Goal: Transaction & Acquisition: Purchase product/service

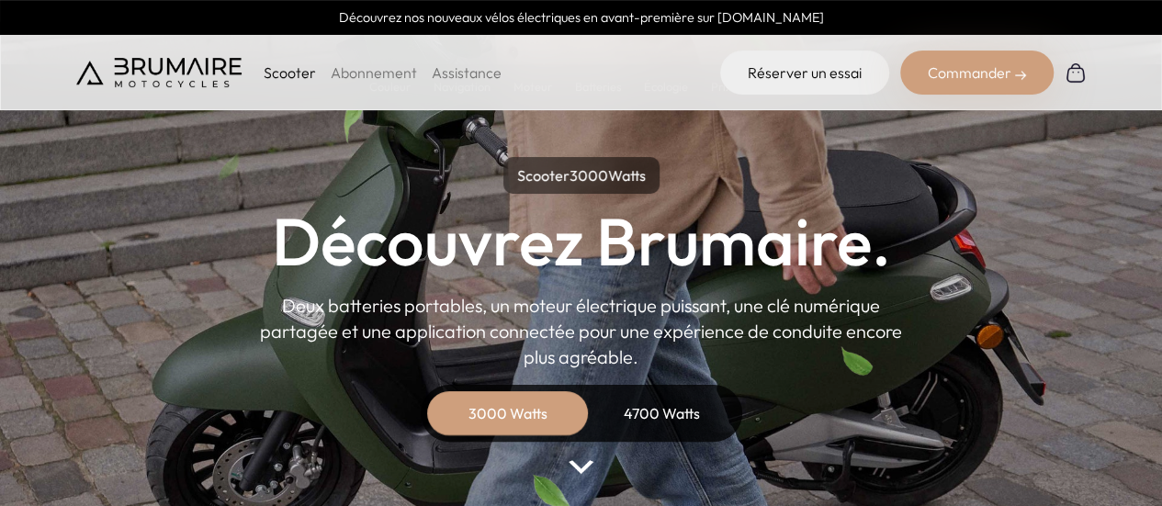
click at [351, 69] on link "Abonnement" at bounding box center [374, 72] width 86 height 18
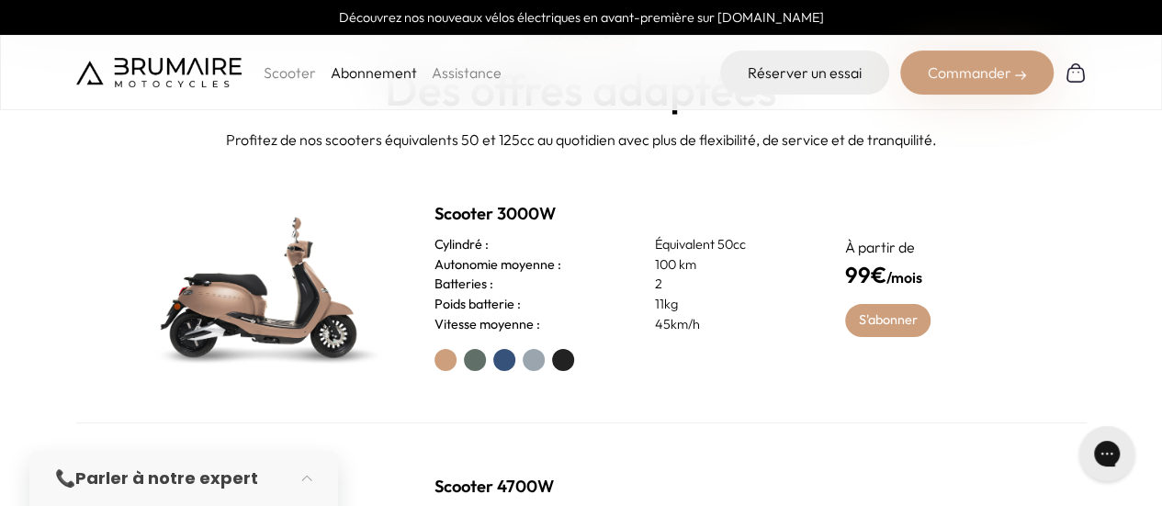
scroll to position [459, 0]
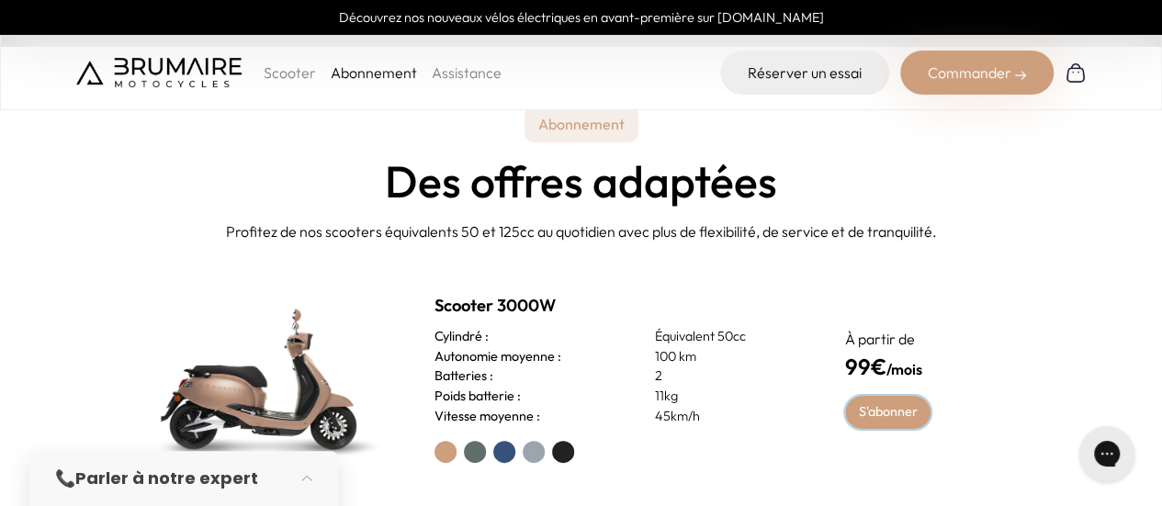
click at [898, 407] on link "S'abonner" at bounding box center [887, 412] width 85 height 33
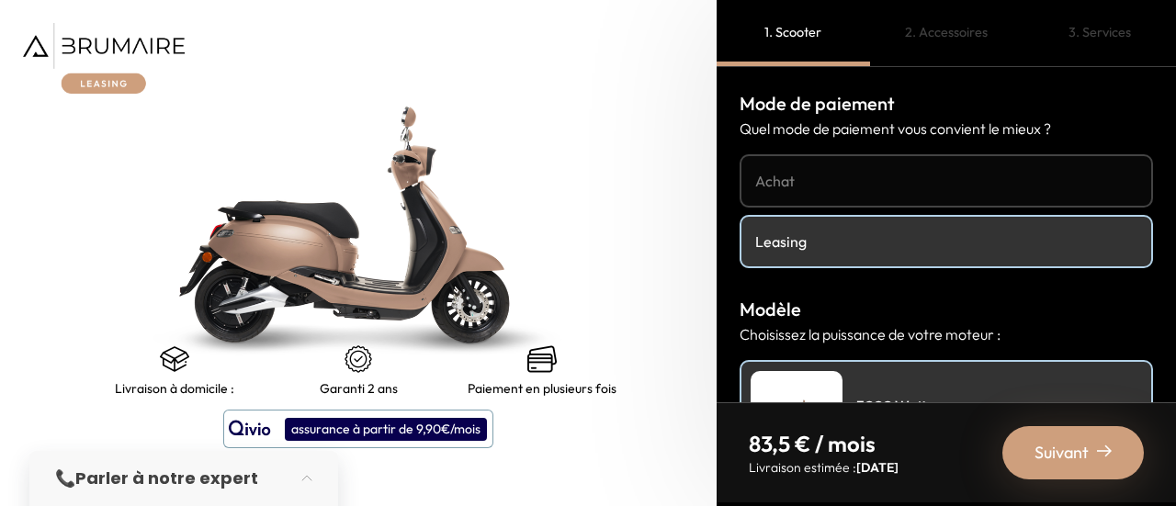
click at [829, 187] on h4 "Achat" at bounding box center [946, 181] width 382 height 22
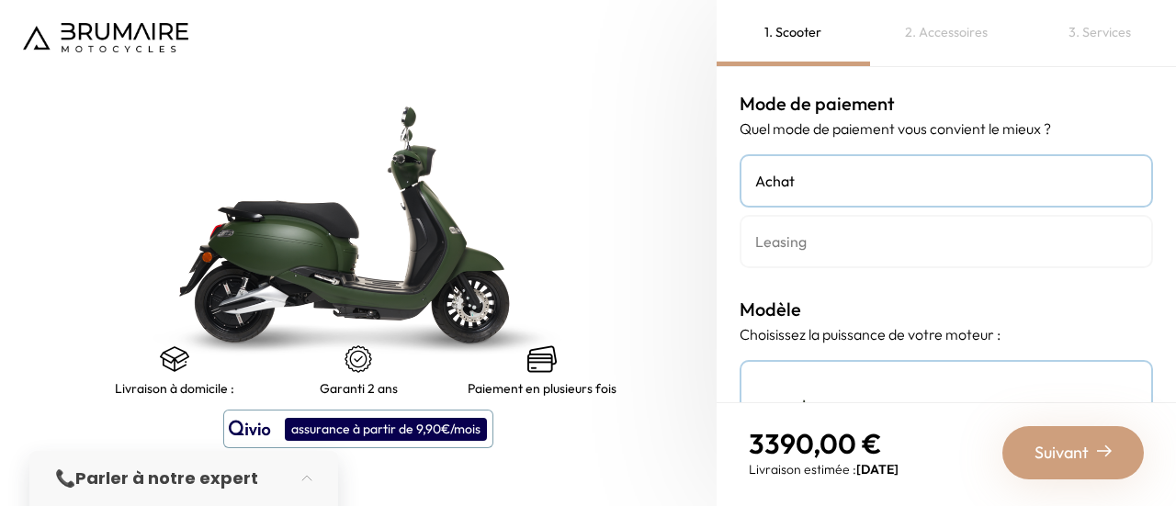
click at [838, 227] on link "Leasing" at bounding box center [946, 241] width 413 height 53
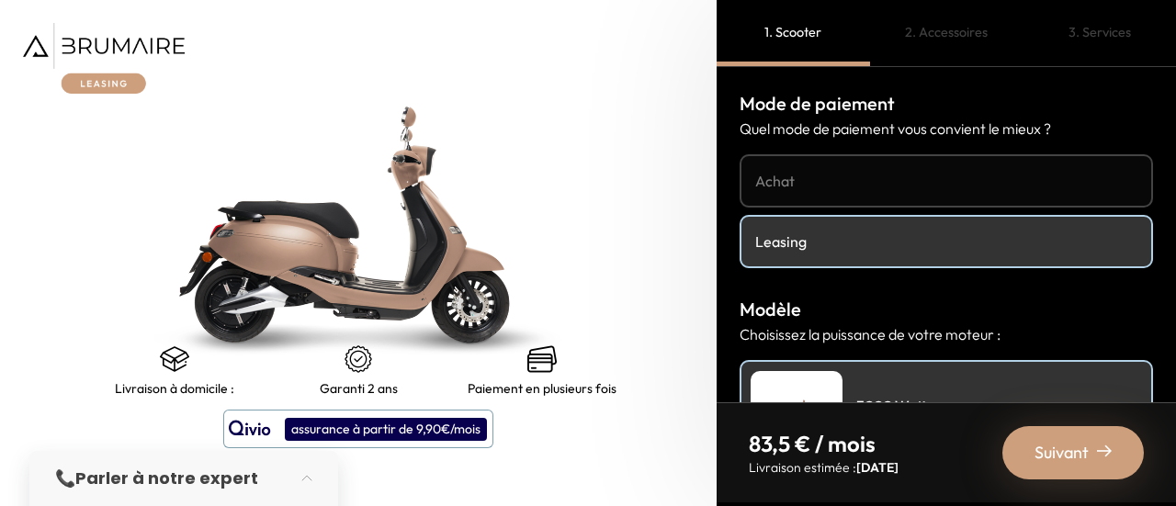
click at [826, 166] on link "Achat" at bounding box center [946, 180] width 413 height 53
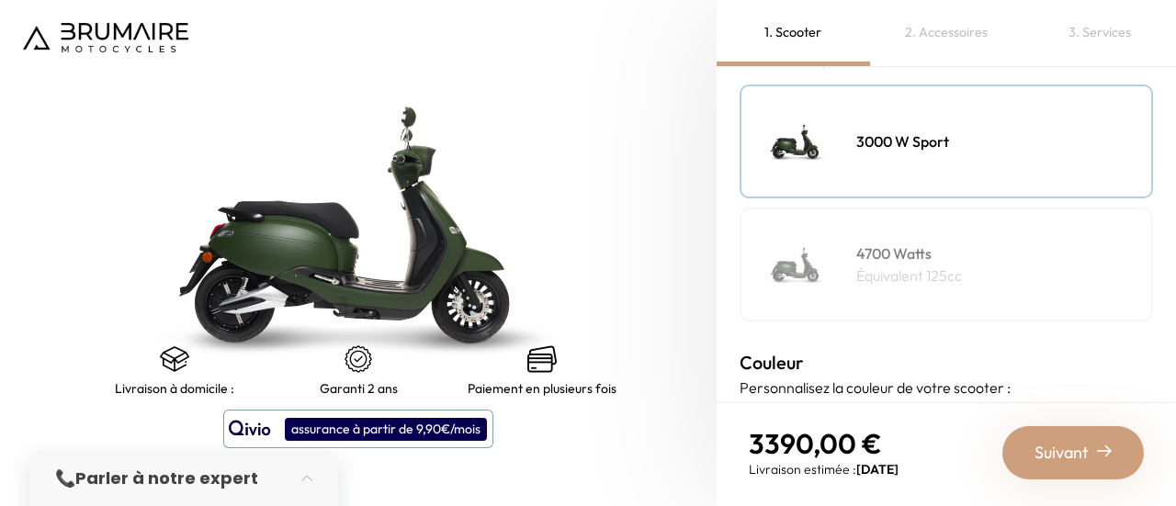
scroll to position [367, 0]
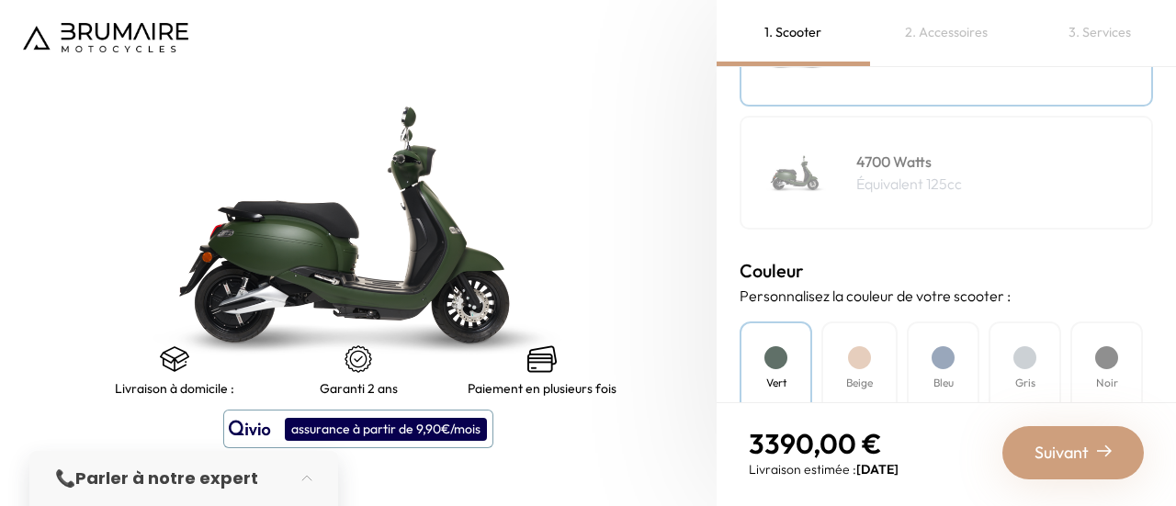
click at [853, 186] on div "4700 Watts Équivalent 125cc" at bounding box center [946, 173] width 413 height 114
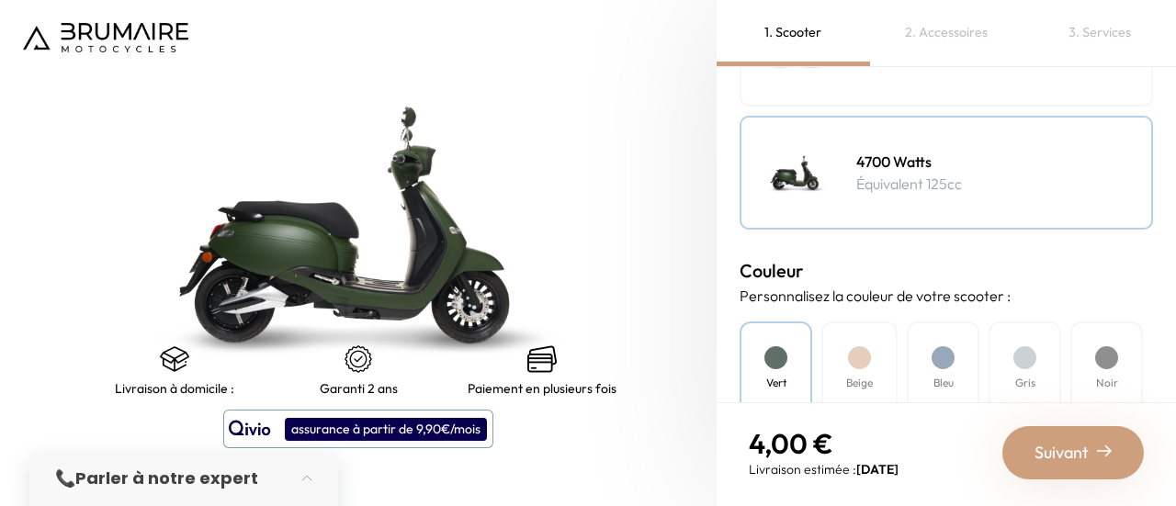
click at [830, 354] on div "Beige" at bounding box center [859, 369] width 76 height 95
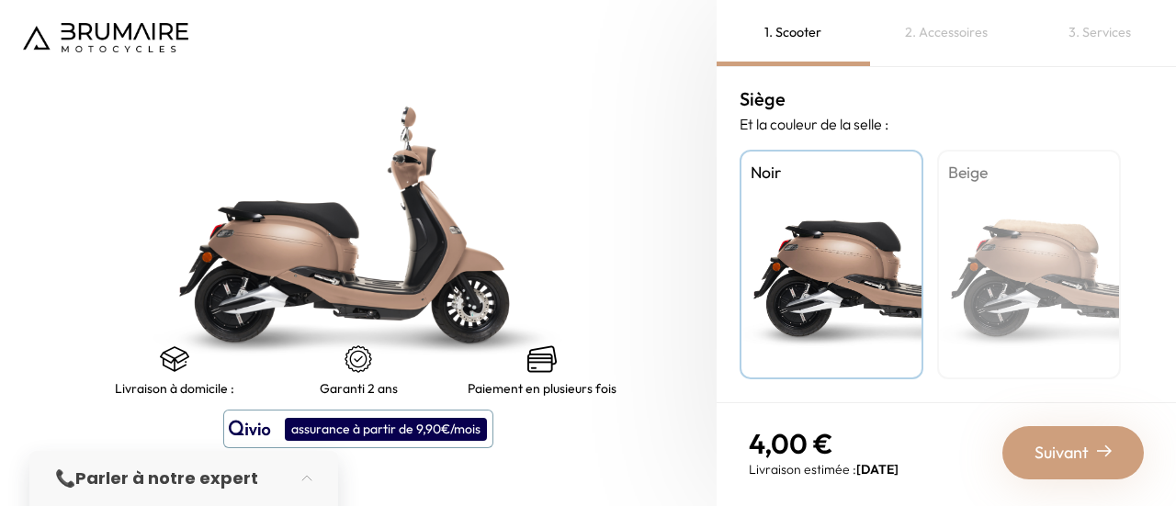
scroll to position [542, 0]
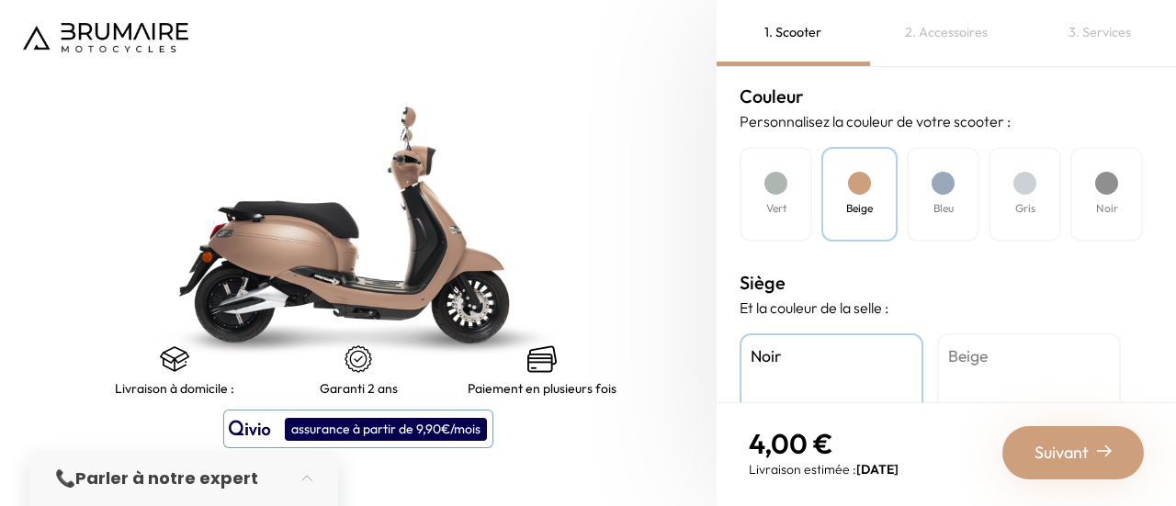
click at [961, 211] on div "Bleu" at bounding box center [943, 194] width 73 height 95
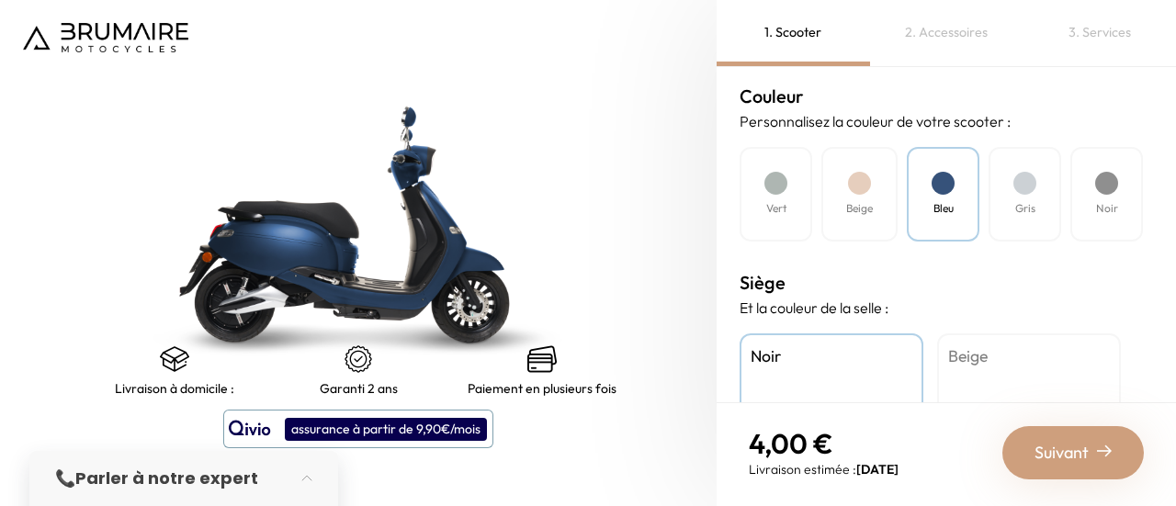
click at [1009, 383] on div "Beige" at bounding box center [1029, 448] width 184 height 230
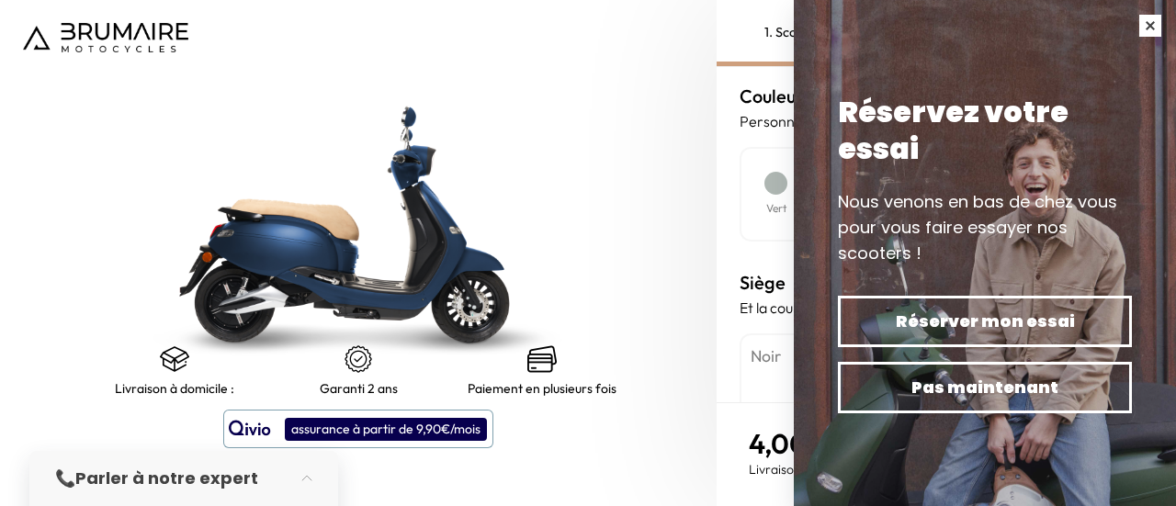
click at [1157, 21] on button "button" at bounding box center [1149, 25] width 51 height 51
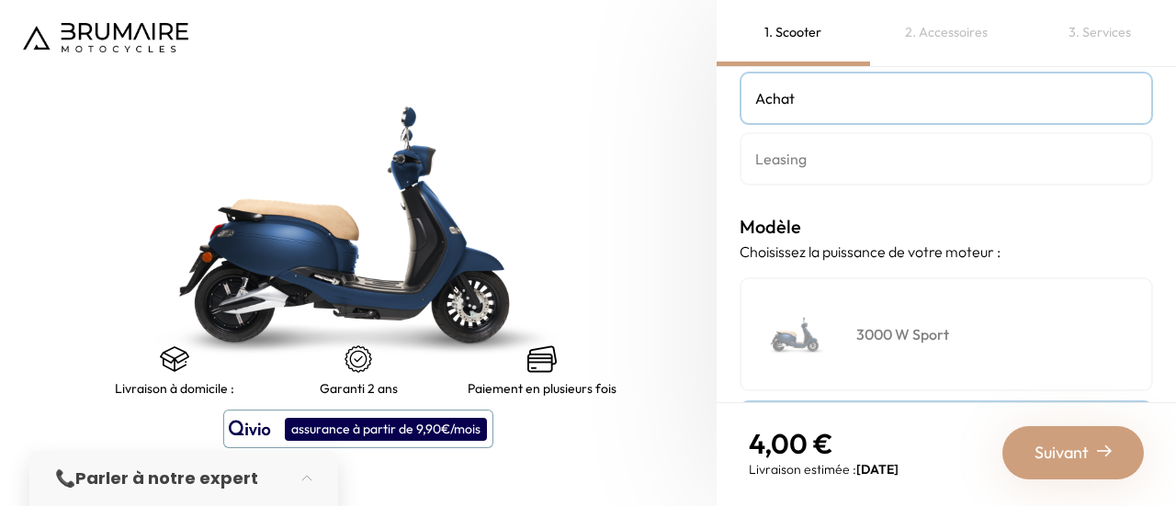
scroll to position [0, 0]
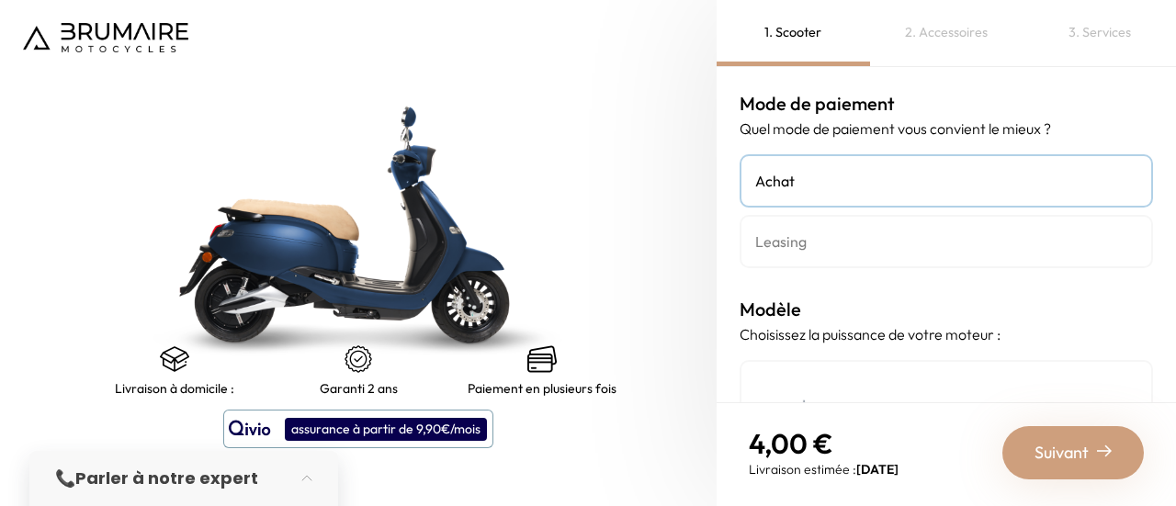
click at [72, 28] on img at bounding box center [105, 37] width 165 height 29
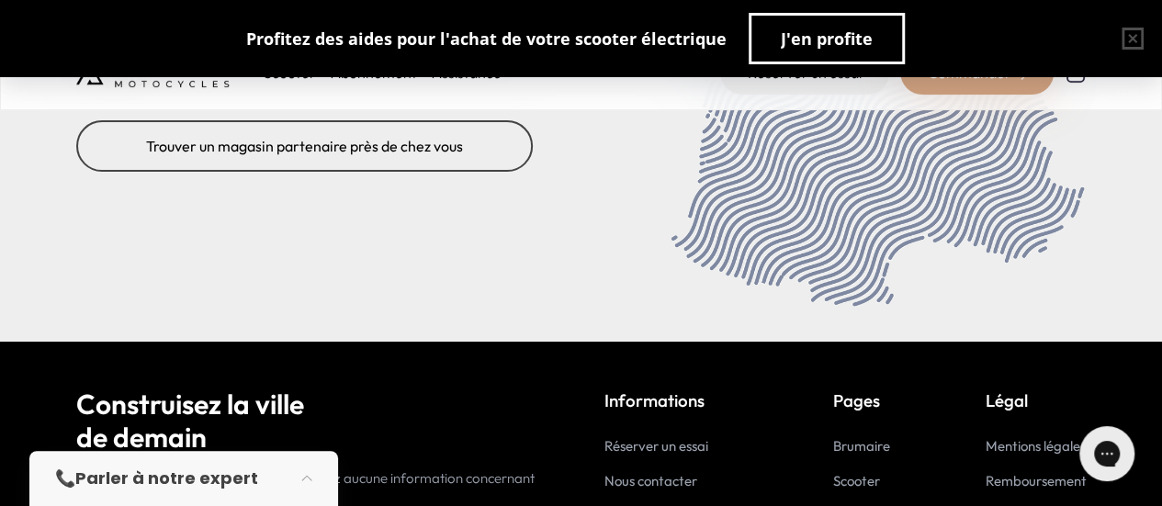
scroll to position [7426, 0]
